Goal: Navigation & Orientation: Go to known website

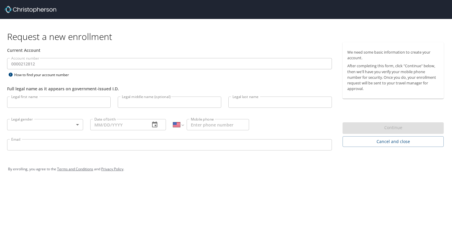
select select "US"
click at [41, 12] on img at bounding box center [30, 9] width 51 height 7
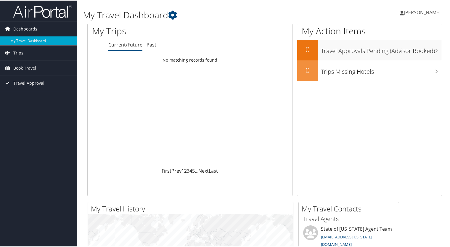
click at [30, 28] on span "Dashboards" at bounding box center [25, 28] width 24 height 15
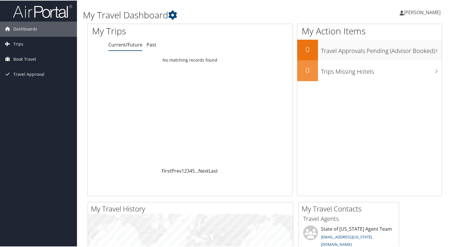
click at [407, 9] on span "[PERSON_NAME]" at bounding box center [422, 12] width 37 height 7
click at [389, 52] on link "View Travel Profile" at bounding box center [406, 53] width 66 height 10
